Goal: Task Accomplishment & Management: Use online tool/utility

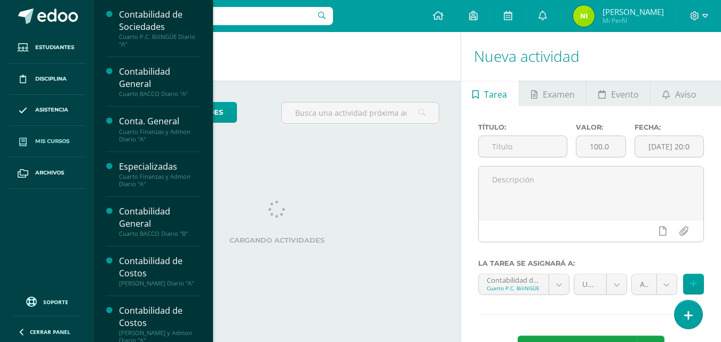
click at [54, 140] on span "Mis cursos" at bounding box center [52, 141] width 34 height 9
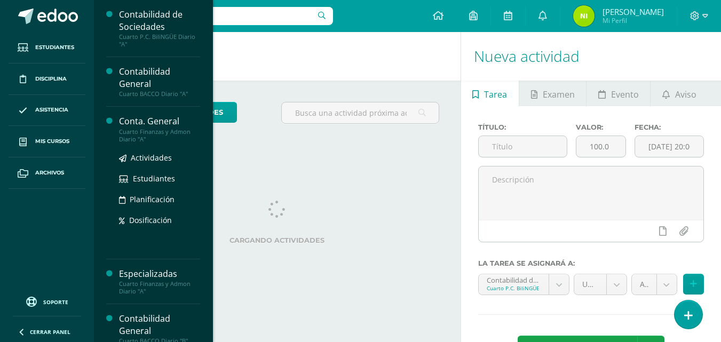
click at [124, 128] on div "Cuarto Finanzas y Admon Diario "A"" at bounding box center [159, 135] width 81 height 15
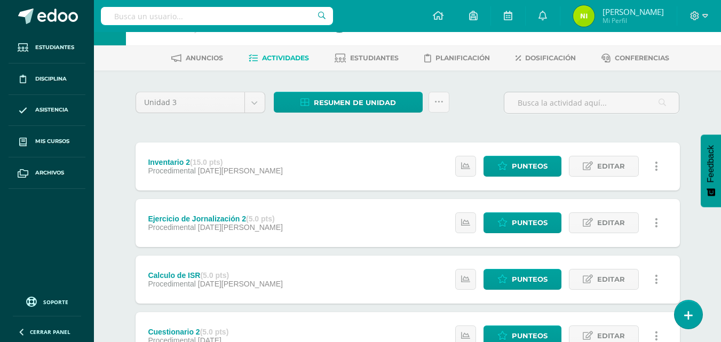
scroll to position [53, 0]
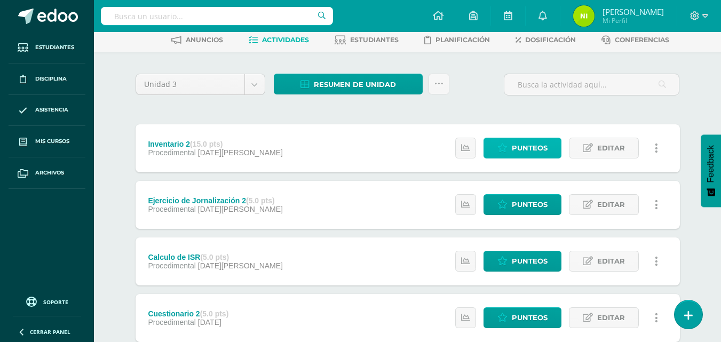
click at [537, 150] on span "Punteos" at bounding box center [530, 148] width 36 height 20
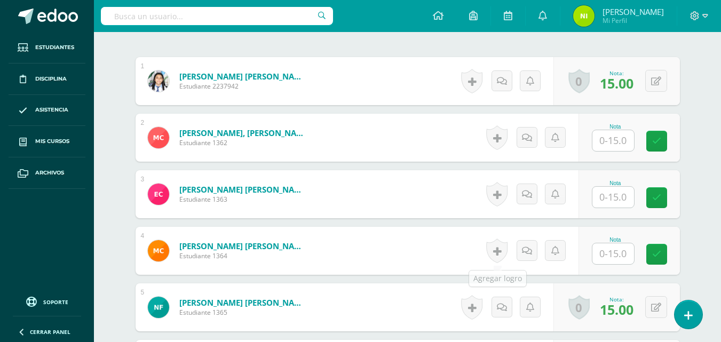
scroll to position [322, 0]
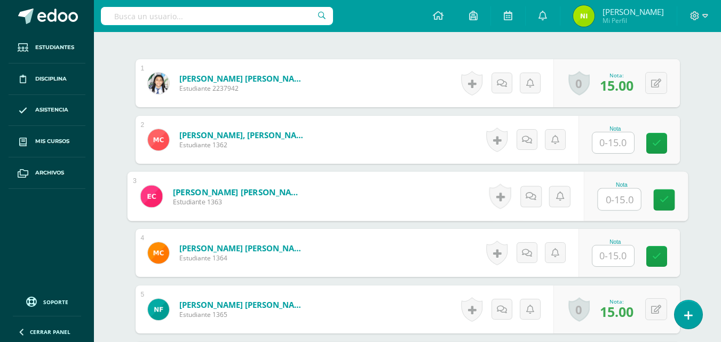
click at [613, 198] on input "text" at bounding box center [619, 199] width 43 height 21
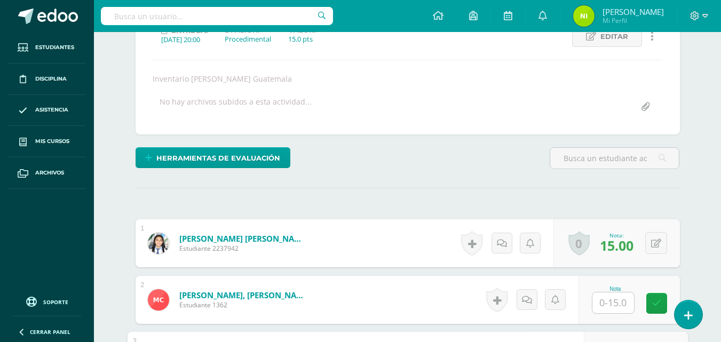
scroll to position [186, 0]
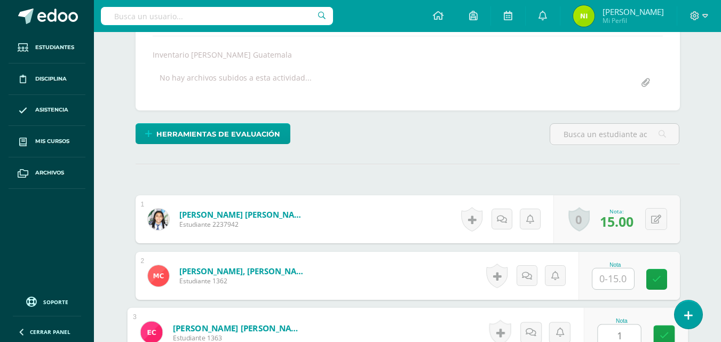
type input "15"
click at [659, 331] on link at bounding box center [663, 336] width 21 height 21
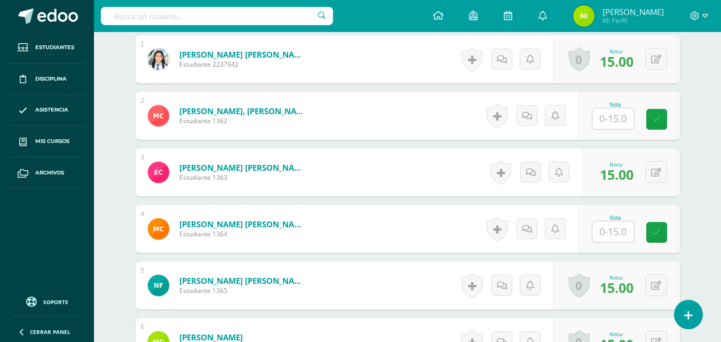
scroll to position [0, 0]
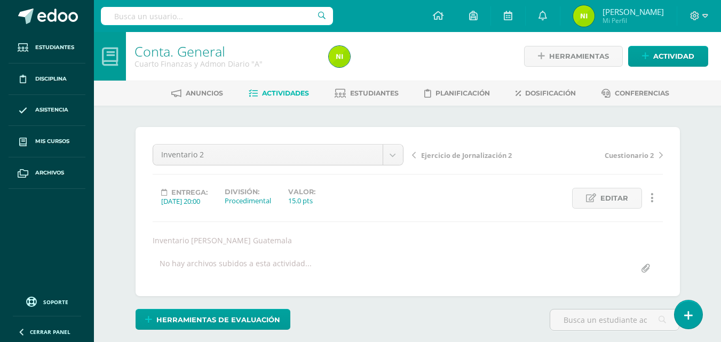
click at [458, 156] on span "Ejercicio de Jornalización 2" at bounding box center [466, 156] width 91 height 10
click at [296, 99] on link "Actividades" at bounding box center [279, 93] width 60 height 17
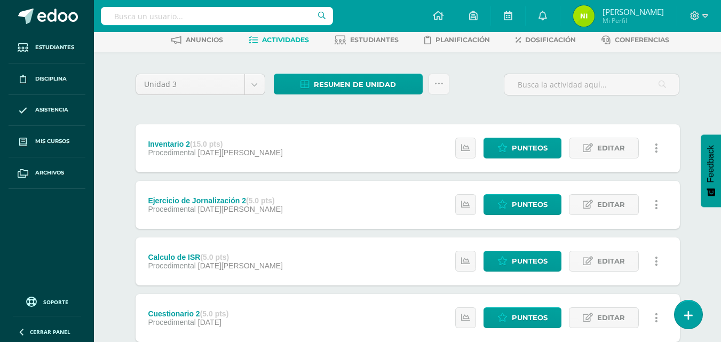
scroll to position [107, 0]
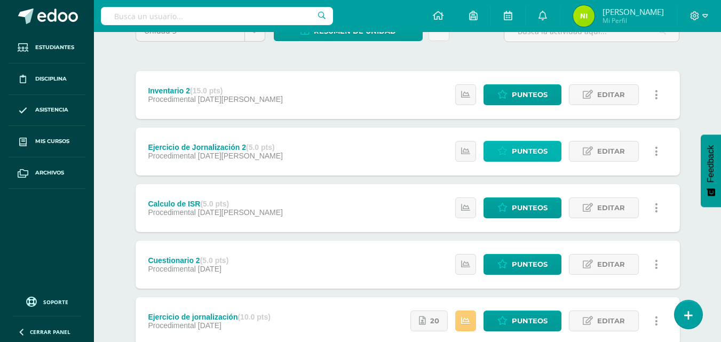
click at [527, 154] on span "Punteos" at bounding box center [530, 151] width 36 height 20
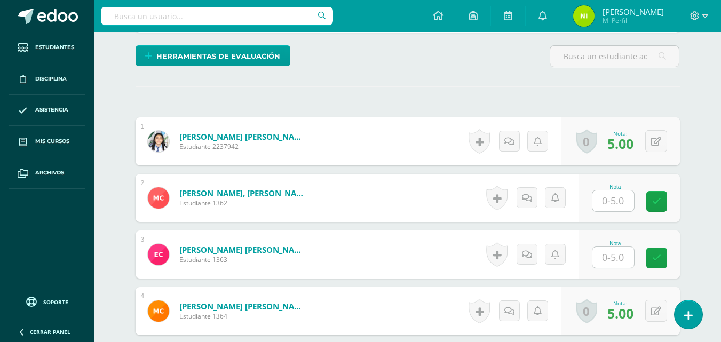
scroll to position [317, 0]
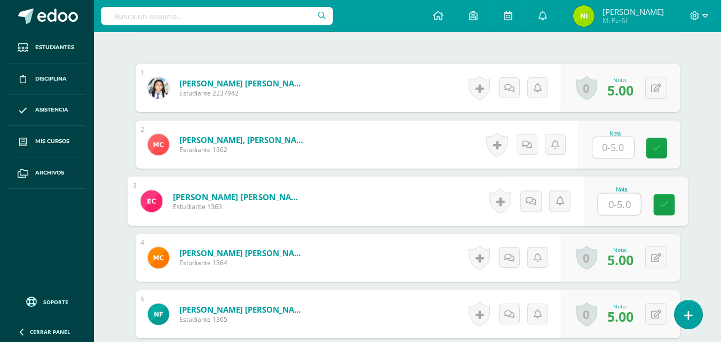
click at [610, 201] on input "text" at bounding box center [619, 204] width 43 height 21
type input "5"
click at [669, 213] on link at bounding box center [663, 204] width 21 height 21
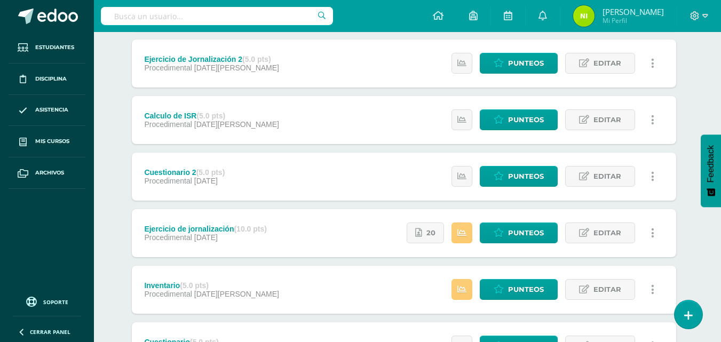
scroll to position [213, 4]
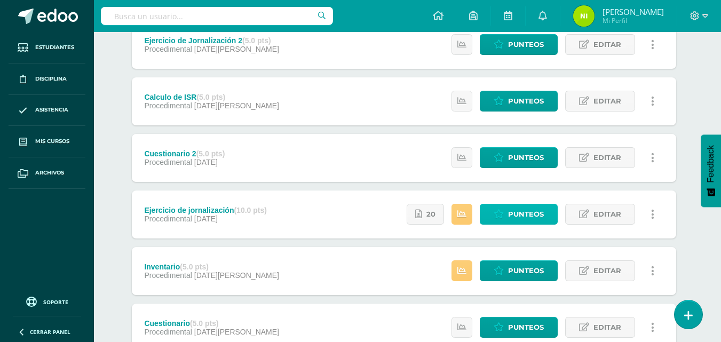
click at [521, 217] on span "Punteos" at bounding box center [526, 214] width 36 height 20
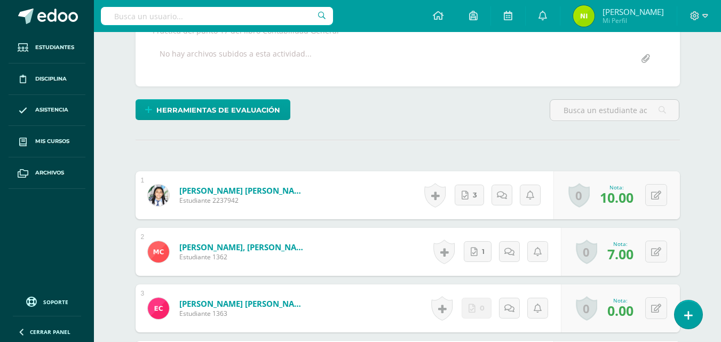
scroll to position [264, 0]
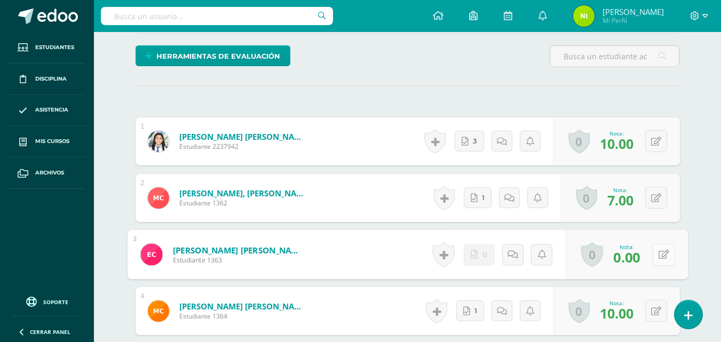
click at [653, 256] on button at bounding box center [663, 254] width 22 height 22
type input "8"
click at [642, 257] on link at bounding box center [634, 258] width 21 height 21
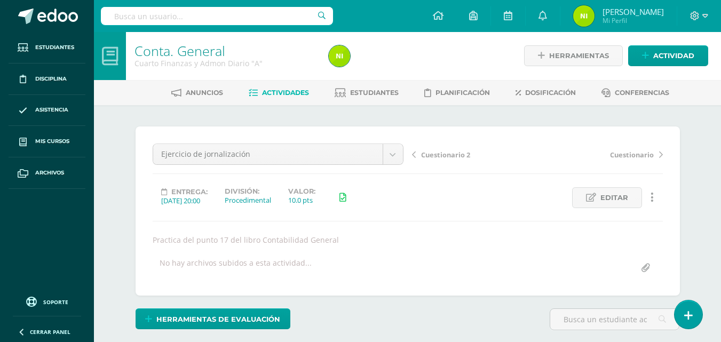
scroll to position [0, 0]
